Goal: Information Seeking & Learning: Learn about a topic

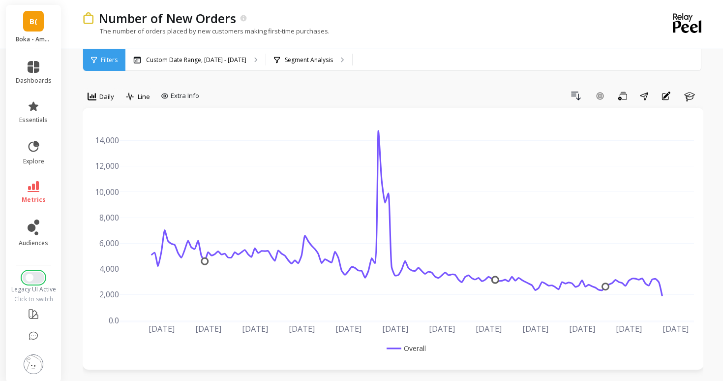
click at [30, 280] on span "Switch to New UI" at bounding box center [30, 278] width 8 height 8
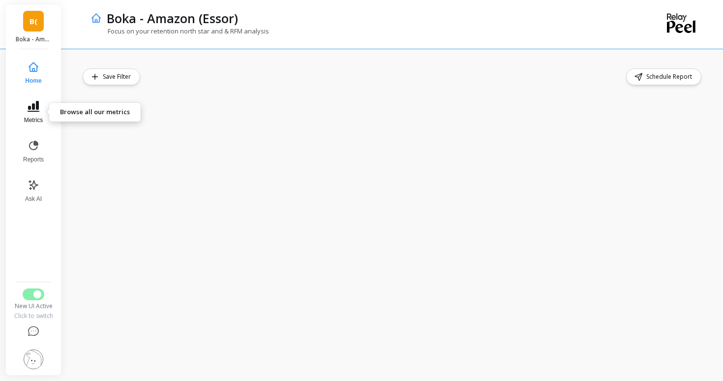
click at [33, 115] on button "Metrics" at bounding box center [33, 111] width 32 height 35
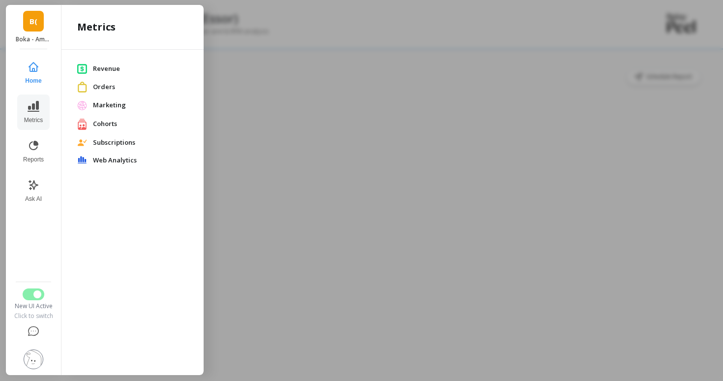
click at [101, 123] on span "Cohorts" at bounding box center [140, 124] width 95 height 10
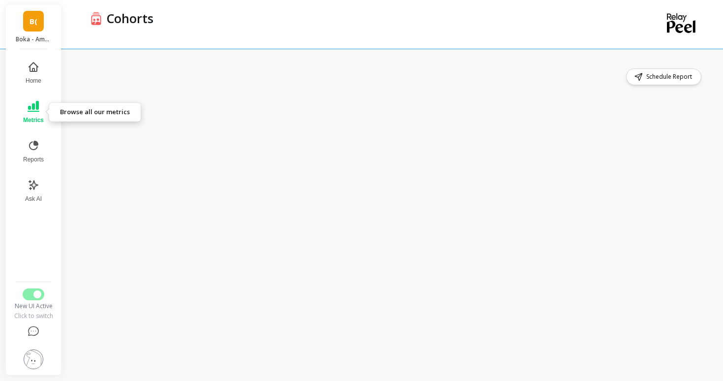
click at [29, 111] on icon at bounding box center [34, 106] width 12 height 11
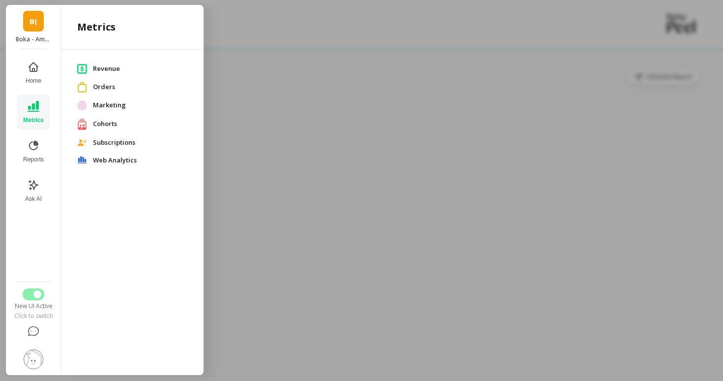
click at [103, 119] on span "Cohorts" at bounding box center [140, 124] width 95 height 10
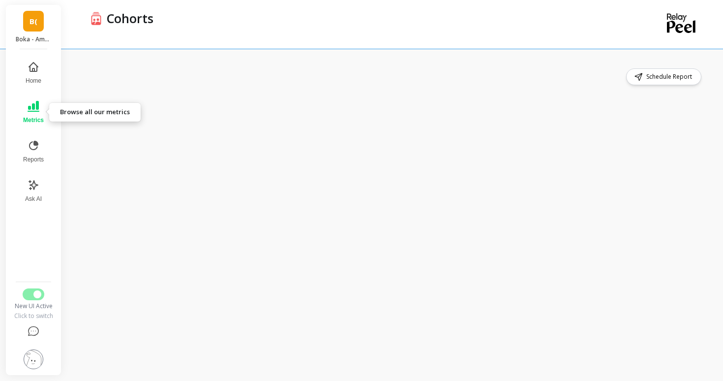
click at [38, 109] on icon at bounding box center [34, 106] width 12 height 12
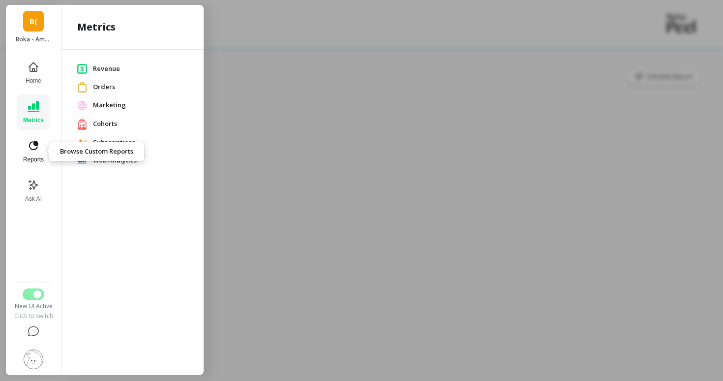
click at [33, 146] on icon at bounding box center [34, 146] width 12 height 12
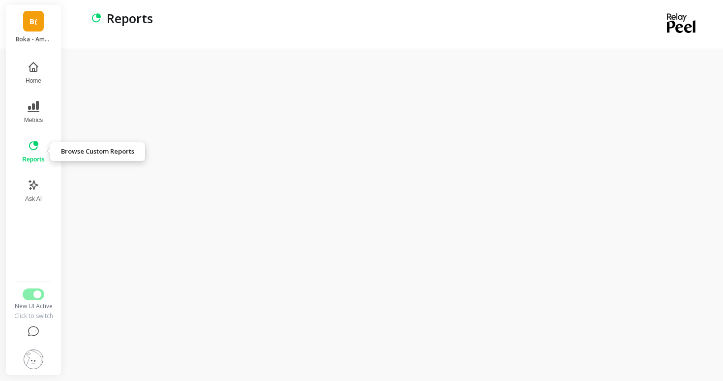
click at [33, 149] on icon at bounding box center [33, 145] width 9 height 9
click at [37, 28] on link "B(" at bounding box center [33, 21] width 21 height 21
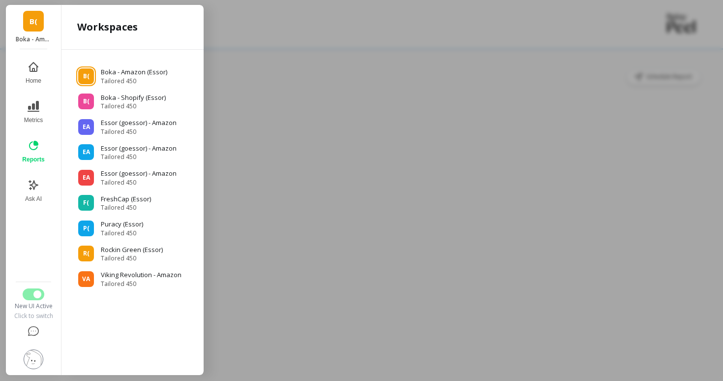
click at [306, 182] on div at bounding box center [361, 190] width 723 height 381
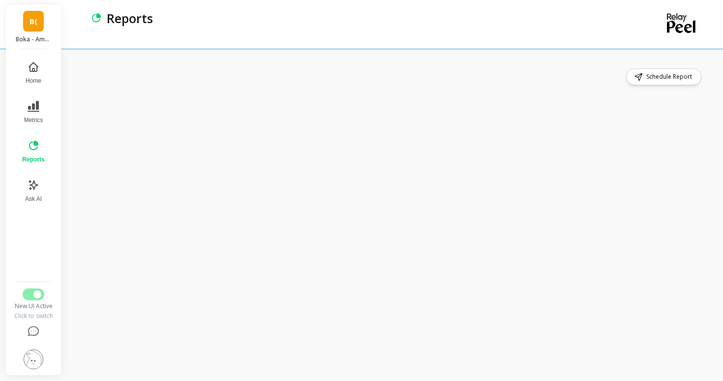
click at [31, 19] on span "B(" at bounding box center [34, 21] width 8 height 11
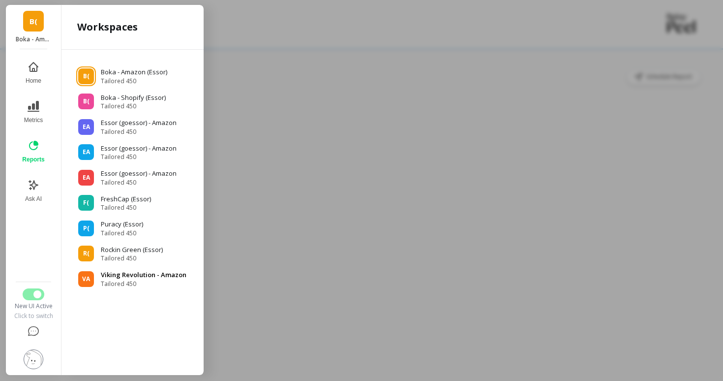
click at [142, 278] on p "Viking Revolution - Amazon" at bounding box center [144, 275] width 86 height 10
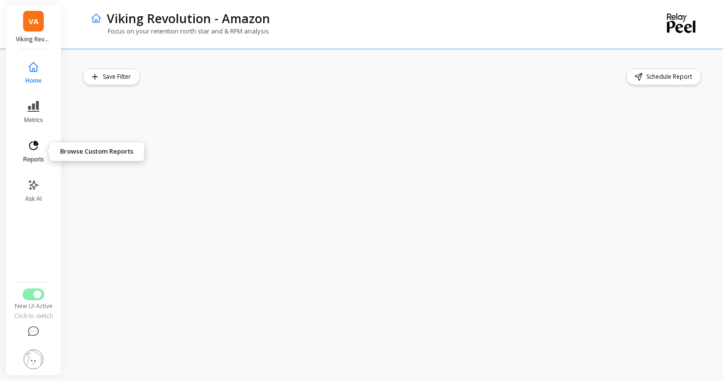
click at [40, 157] on span "Reports" at bounding box center [33, 159] width 21 height 8
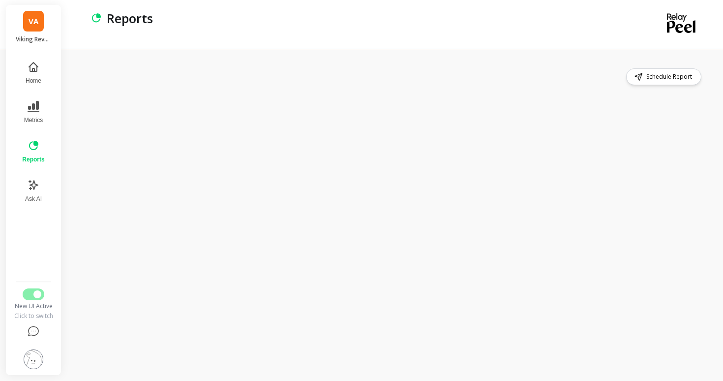
click at [33, 13] on link "VA" at bounding box center [33, 21] width 21 height 21
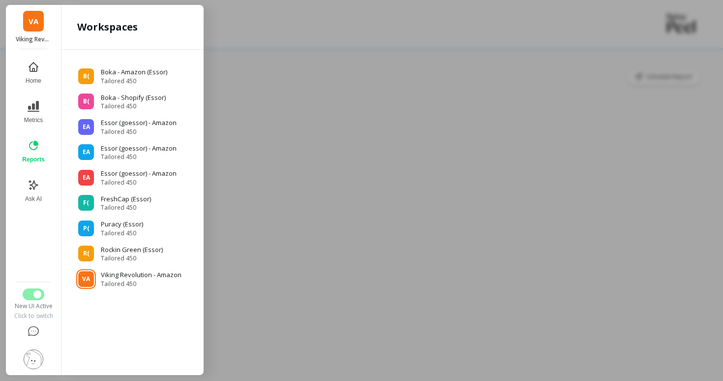
click at [326, 64] on div at bounding box center [361, 190] width 723 height 381
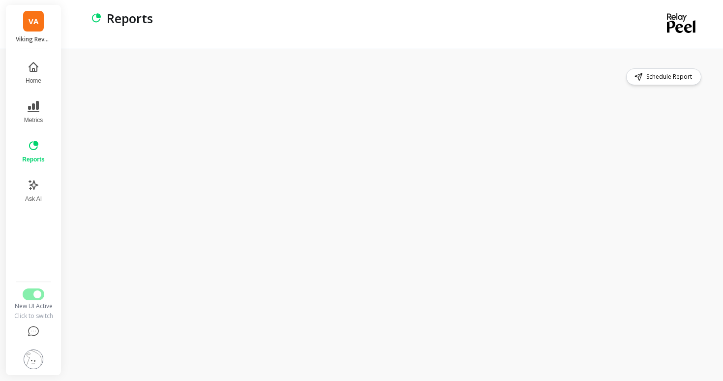
click at [33, 19] on span "VA" at bounding box center [34, 21] width 10 height 11
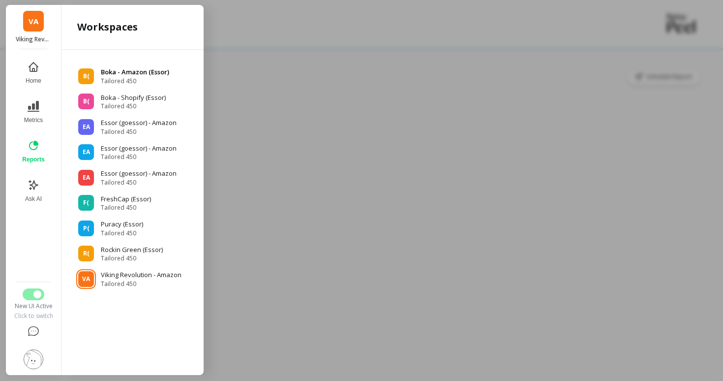
click at [82, 76] on div "B(" at bounding box center [86, 76] width 16 height 16
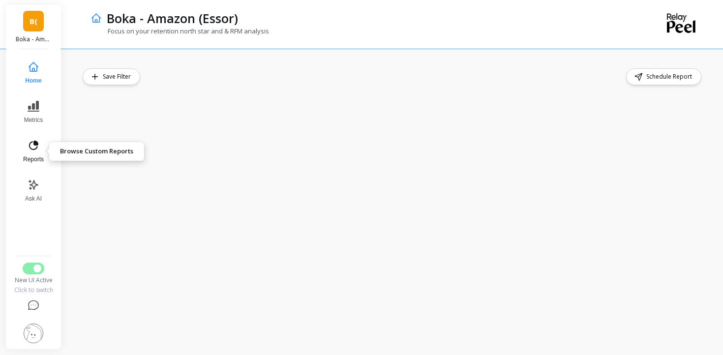
click at [28, 151] on icon at bounding box center [34, 146] width 12 height 12
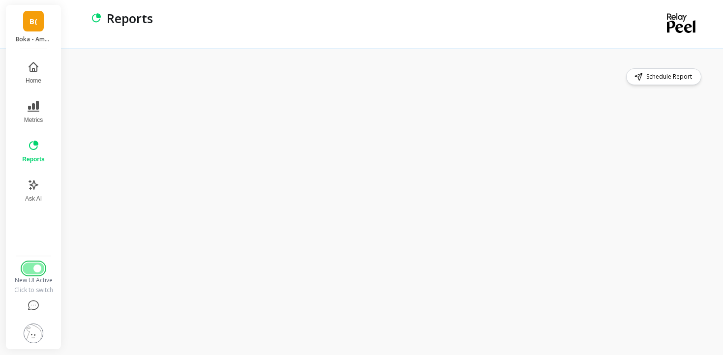
click at [33, 271] on button "Switch to Legacy UI" at bounding box center [34, 269] width 22 height 12
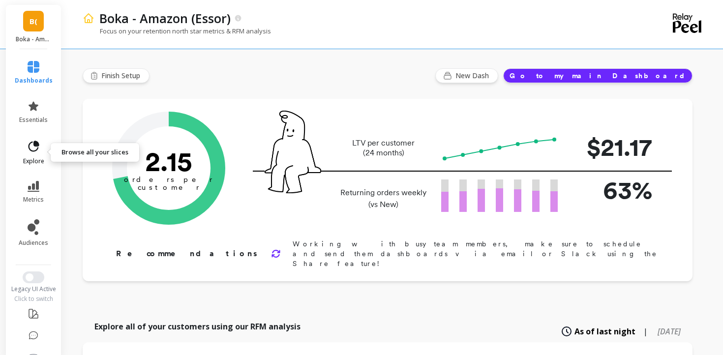
click at [38, 157] on span "explore" at bounding box center [33, 161] width 21 height 8
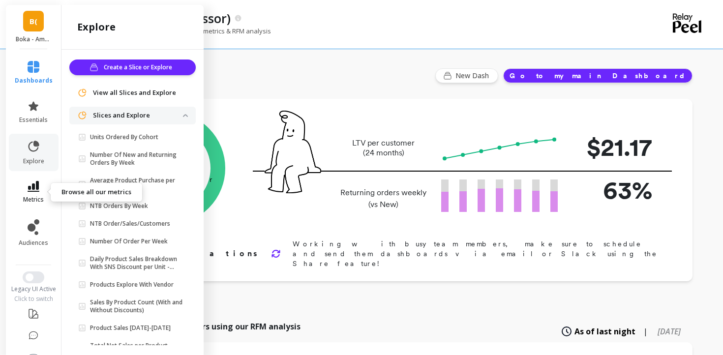
click at [28, 186] on icon at bounding box center [34, 186] width 12 height 11
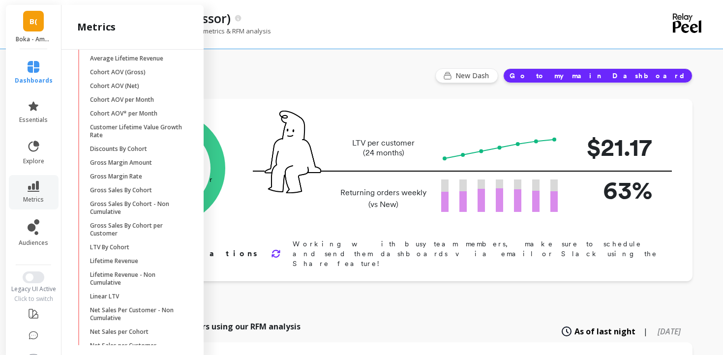
scroll to position [220, 0]
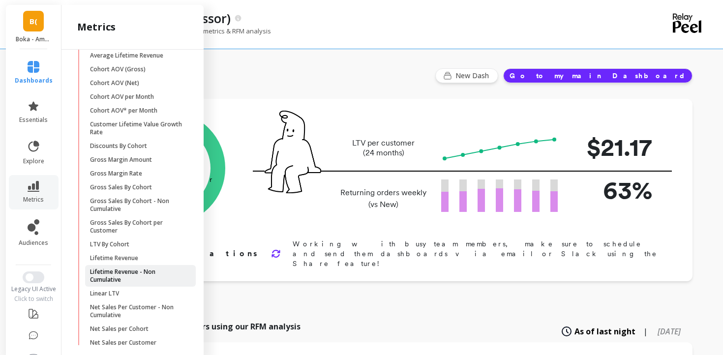
click at [131, 270] on p "Lifetime Revenue - Non Cumulative" at bounding box center [137, 276] width 94 height 16
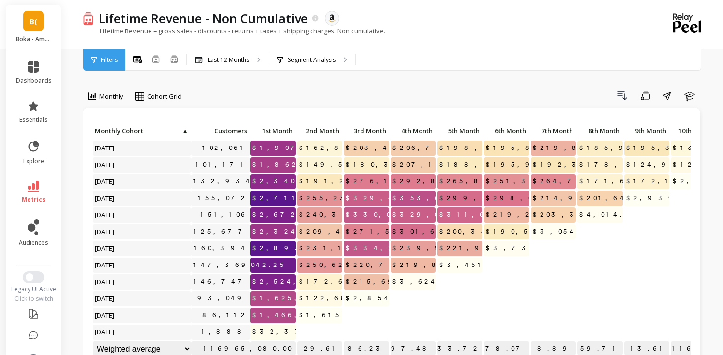
scroll to position [0, 0]
drag, startPoint x: 253, startPoint y: 282, endPoint x: 294, endPoint y: 282, distance: 41.3
click at [294, 282] on span "$2,524,305.15" at bounding box center [296, 281] width 93 height 15
click at [27, 194] on link "metrics" at bounding box center [34, 192] width 36 height 23
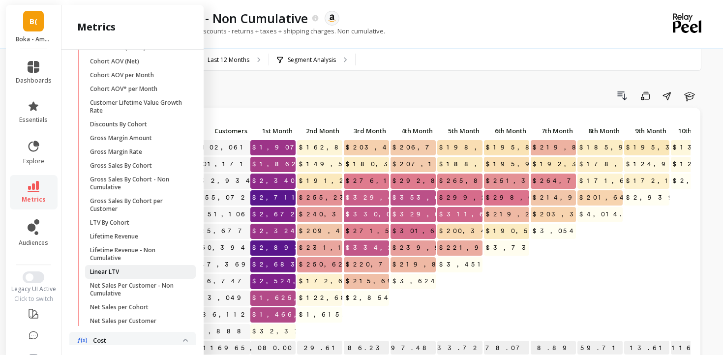
scroll to position [245, 0]
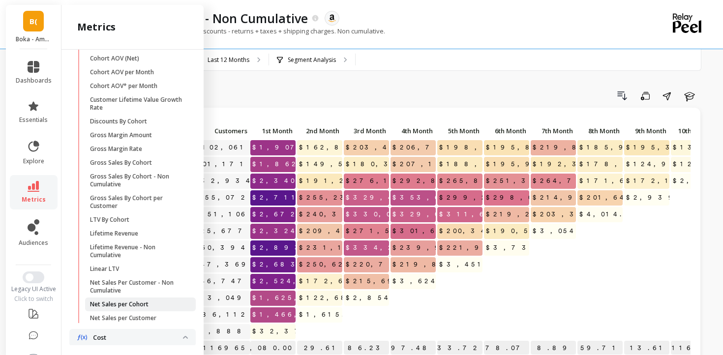
click at [154, 306] on span "Net Sales per Cohort" at bounding box center [137, 305] width 94 height 8
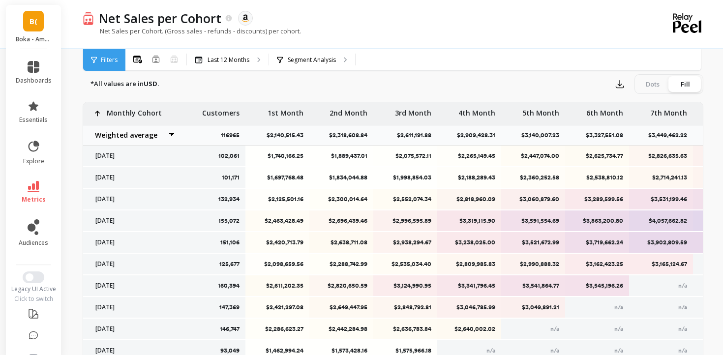
scroll to position [448, 0]
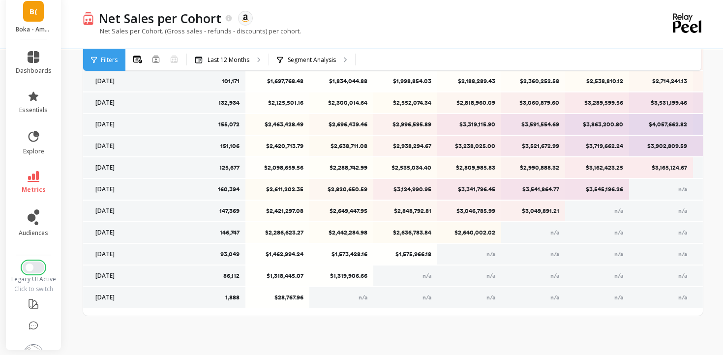
click at [33, 266] on span "Switch to New UI" at bounding box center [30, 268] width 8 height 8
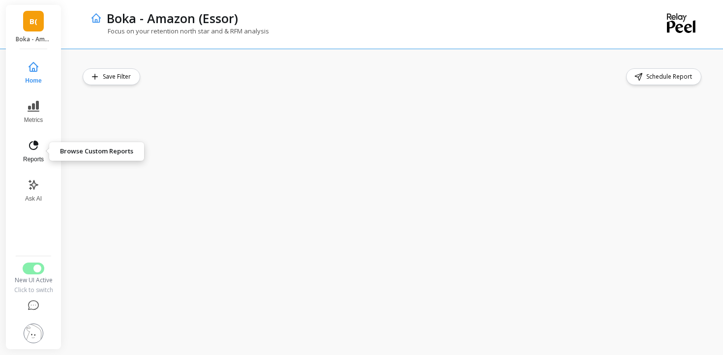
click at [43, 139] on button "Reports" at bounding box center [33, 151] width 32 height 35
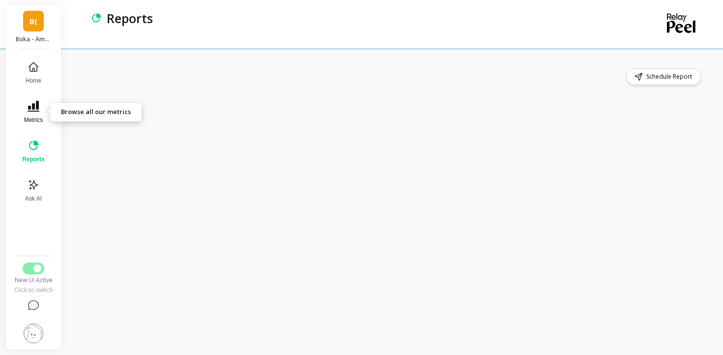
click at [34, 111] on icon at bounding box center [34, 106] width 12 height 11
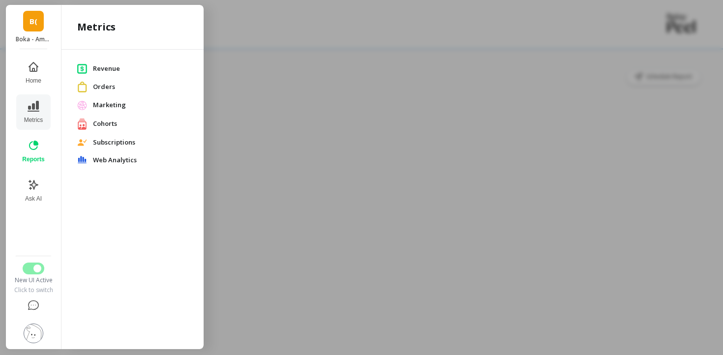
click at [104, 70] on span "Revenue" at bounding box center [140, 69] width 95 height 10
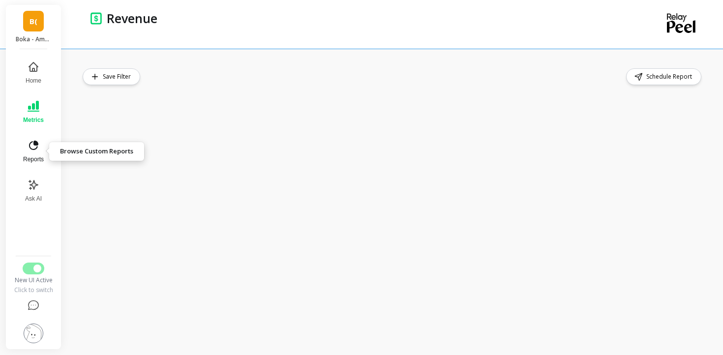
click at [30, 151] on icon at bounding box center [34, 146] width 12 height 12
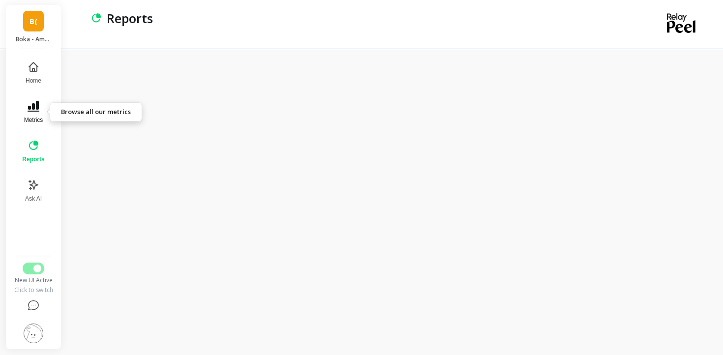
click at [41, 110] on button "Metrics" at bounding box center [33, 111] width 34 height 35
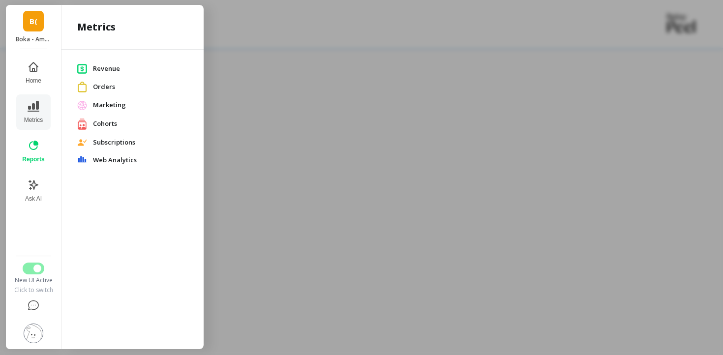
click at [111, 123] on span "Cohorts" at bounding box center [140, 124] width 95 height 10
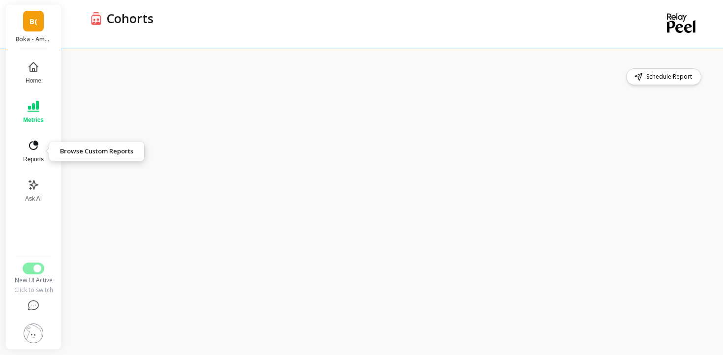
click at [27, 148] on button "Reports" at bounding box center [33, 151] width 32 height 35
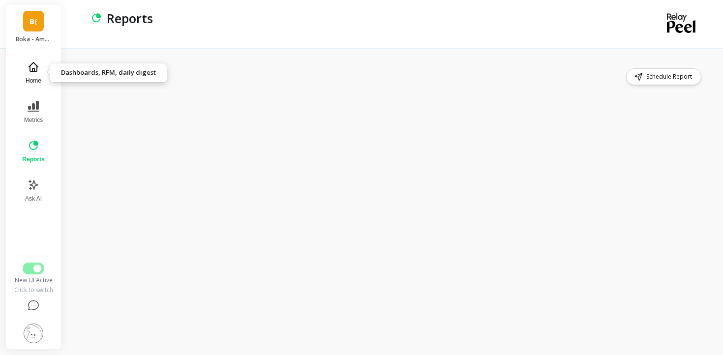
click at [24, 75] on button "Home" at bounding box center [33, 72] width 34 height 35
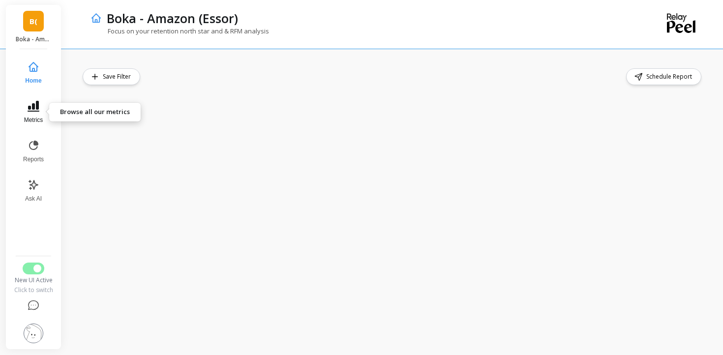
click at [31, 109] on icon at bounding box center [34, 106] width 12 height 12
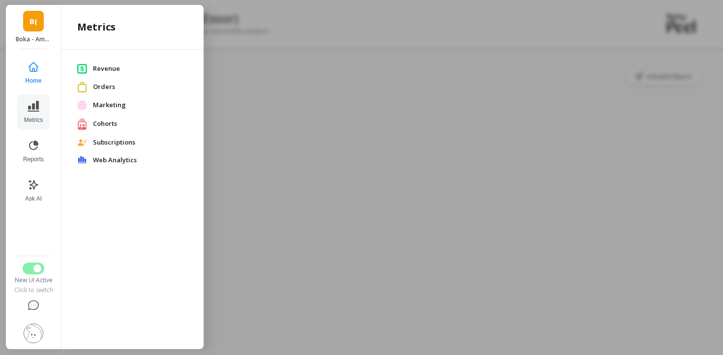
click at [100, 67] on span "Revenue" at bounding box center [140, 69] width 95 height 10
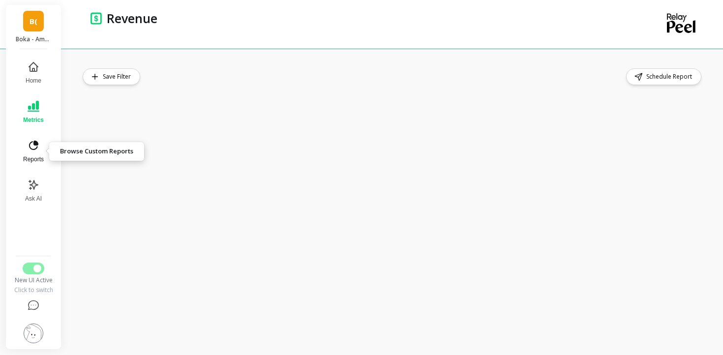
click at [35, 149] on icon at bounding box center [33, 145] width 9 height 9
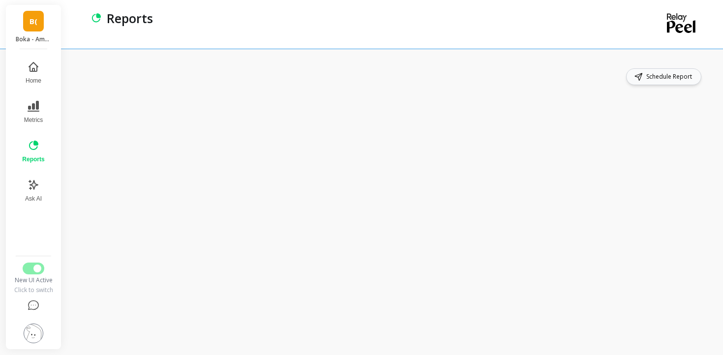
click at [655, 73] on span "Schedule Report" at bounding box center [671, 77] width 49 height 10
click at [549, 61] on div at bounding box center [395, 202] width 656 height 307
click at [33, 102] on icon at bounding box center [34, 106] width 12 height 12
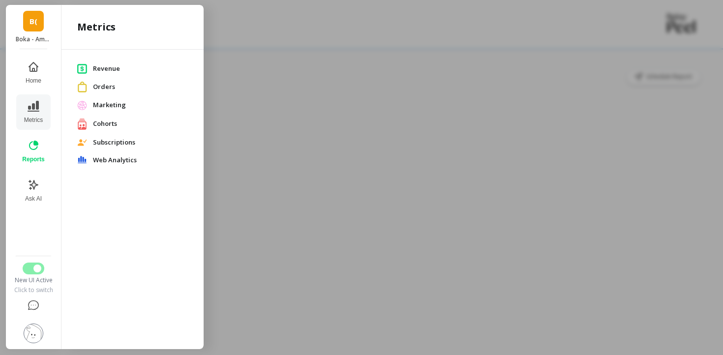
click at [108, 136] on div "Subscriptions" at bounding box center [132, 143] width 126 height 18
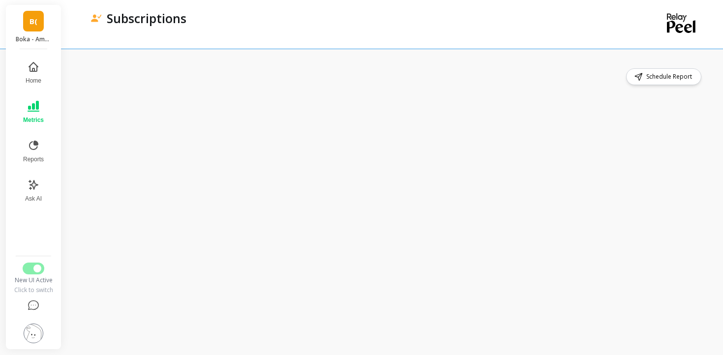
click at [45, 107] on button "Metrics" at bounding box center [33, 111] width 32 height 35
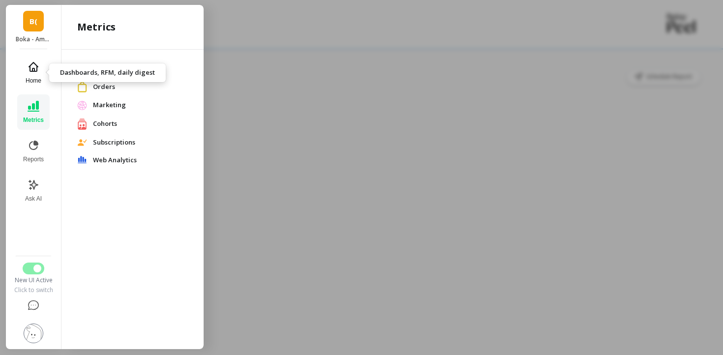
click at [35, 69] on icon at bounding box center [34, 67] width 12 height 12
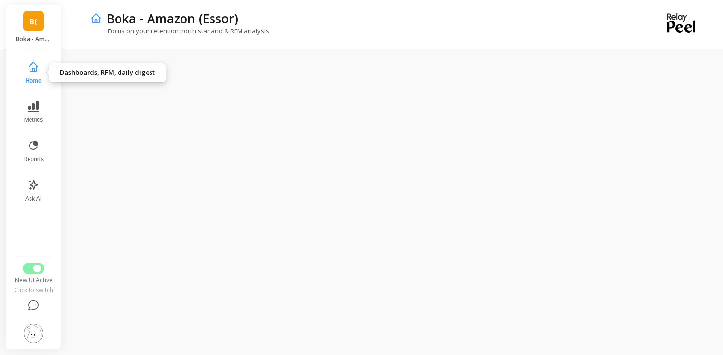
click at [36, 69] on icon at bounding box center [34, 67] width 12 height 12
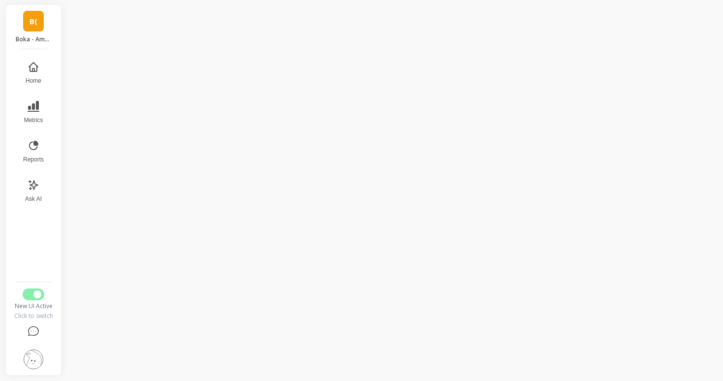
click at [32, 301] on div "New UI Active Click to switch" at bounding box center [33, 303] width 40 height 31
click at [32, 297] on button "Switch to Legacy UI" at bounding box center [34, 294] width 22 height 12
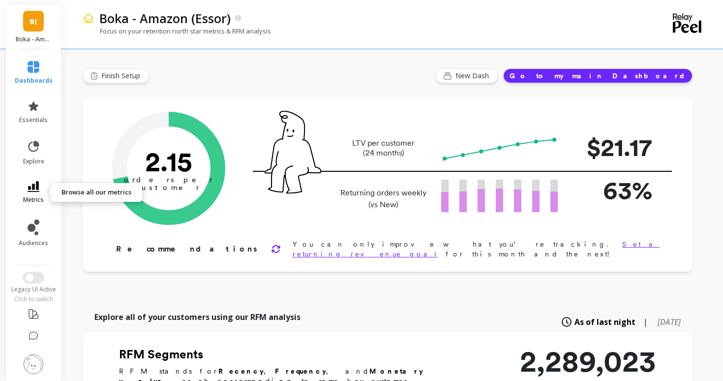
click at [32, 194] on link "metrics" at bounding box center [34, 192] width 38 height 23
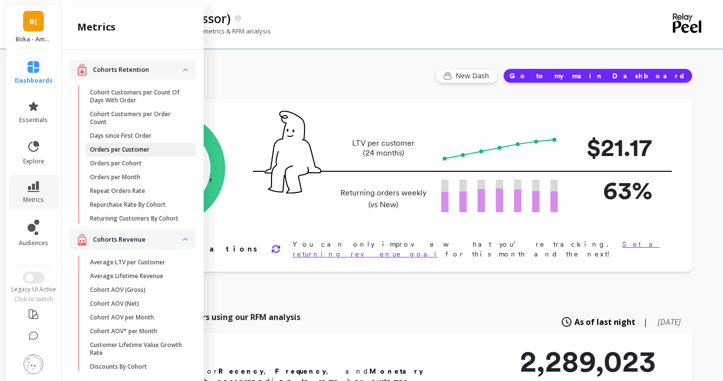
click at [124, 154] on link "Orders per Customer" at bounding box center [140, 150] width 111 height 14
